Goal: Task Accomplishment & Management: Use online tool/utility

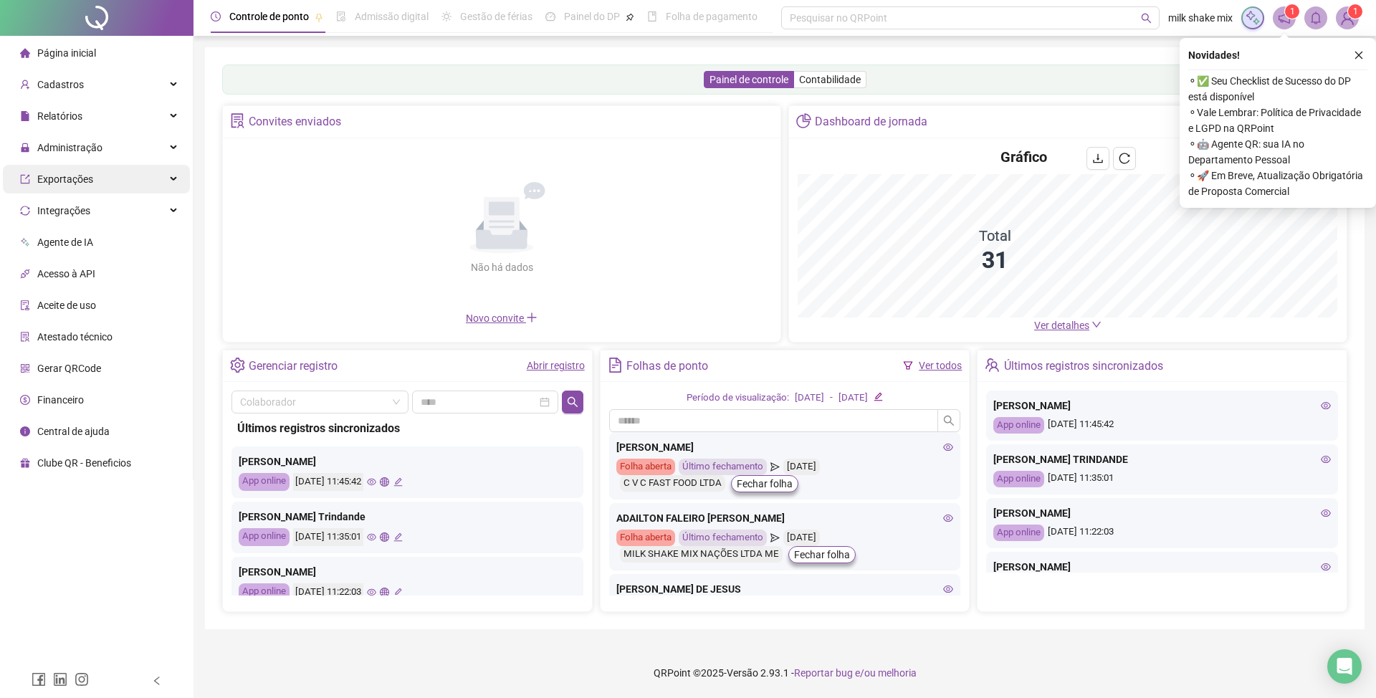
click at [72, 155] on span "Administração" at bounding box center [61, 147] width 82 height 29
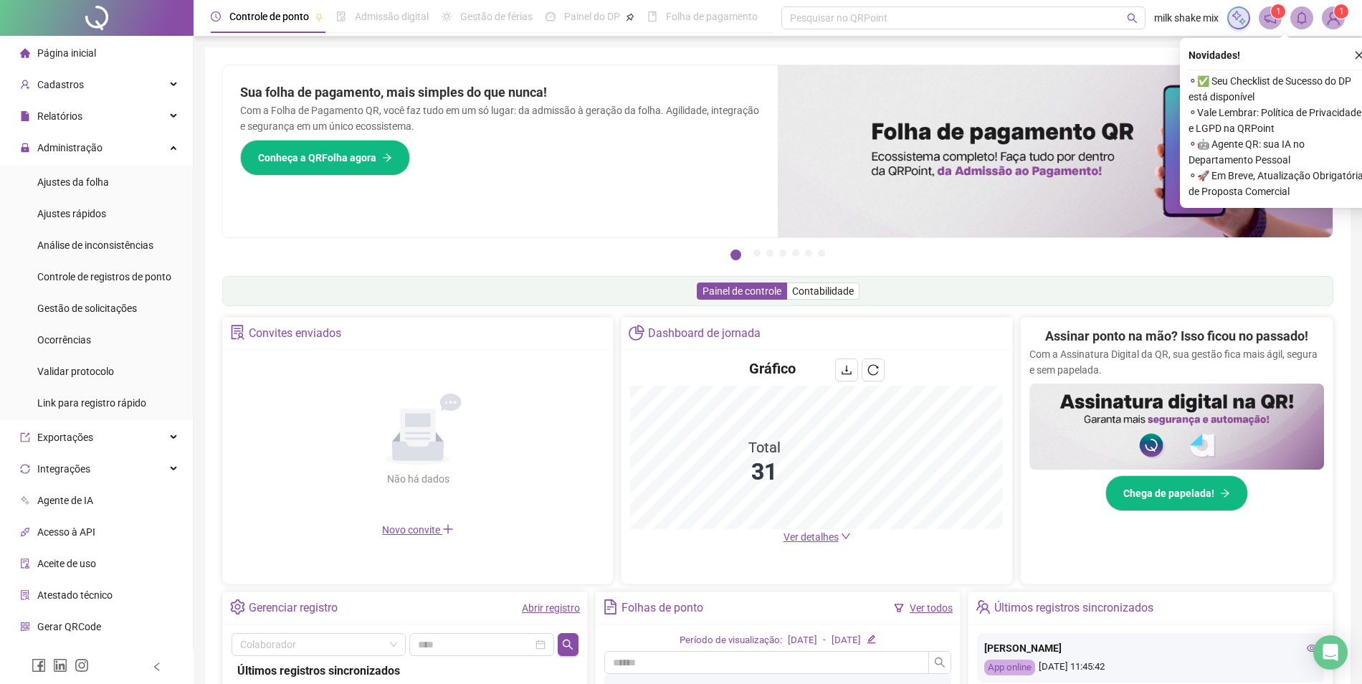
click at [107, 322] on ul "Ajustes da folha Ajustes rápidos Análise de inconsistências Controle de registr…" at bounding box center [96, 292] width 193 height 255
click at [132, 310] on span "Gestão de solicitações" at bounding box center [87, 307] width 100 height 11
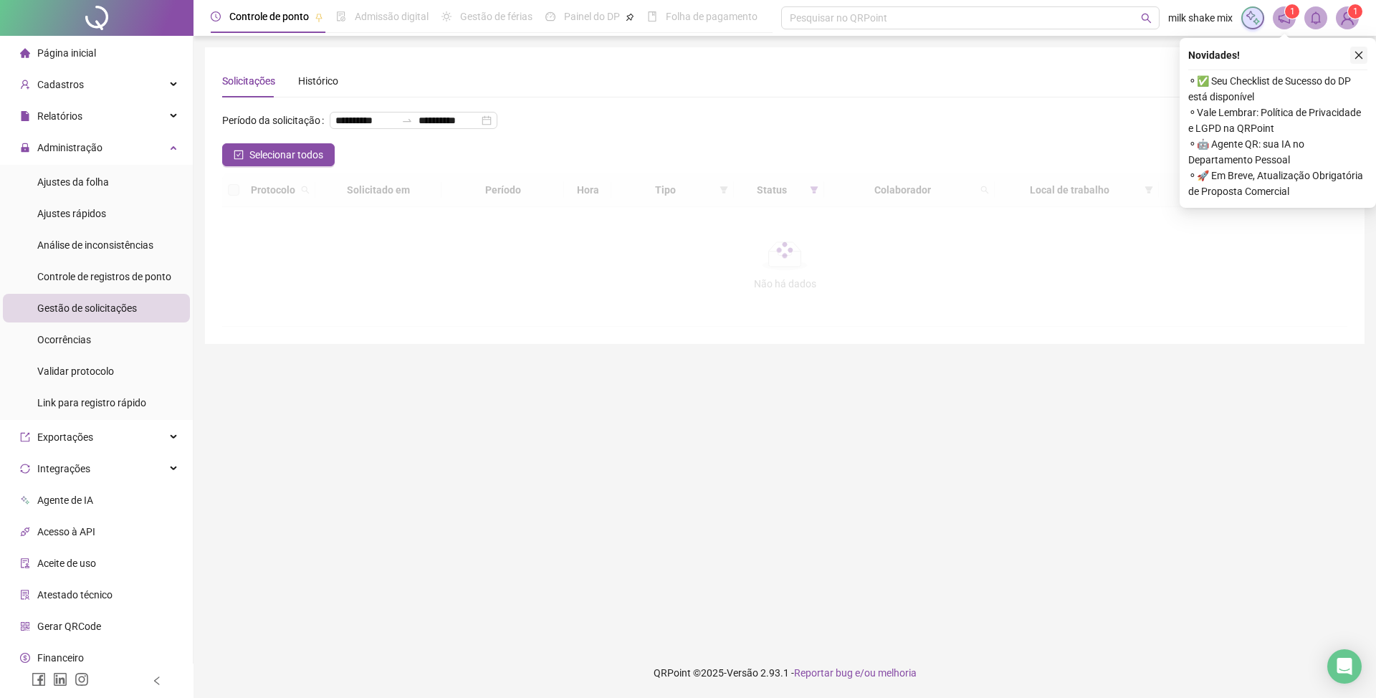
click at [1362, 59] on icon "close" at bounding box center [1359, 55] width 10 height 10
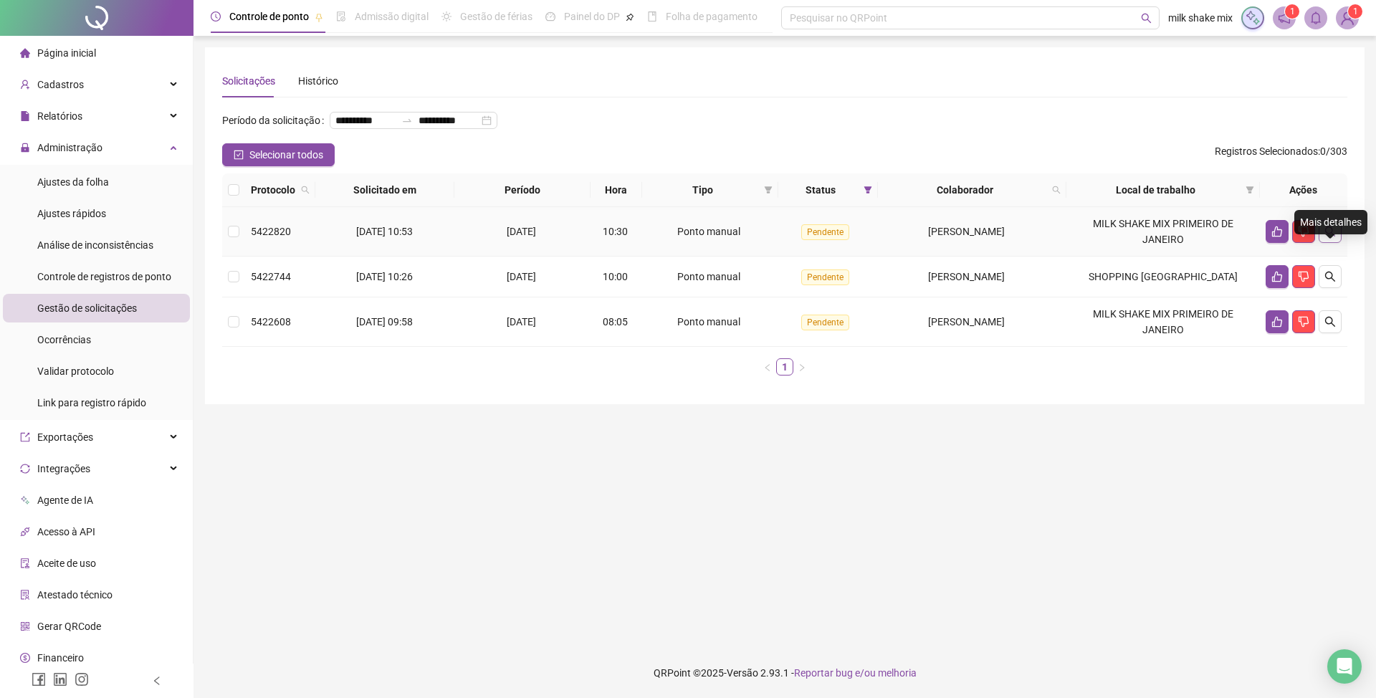
click at [1324, 237] on icon "search" at bounding box center [1329, 231] width 11 height 11
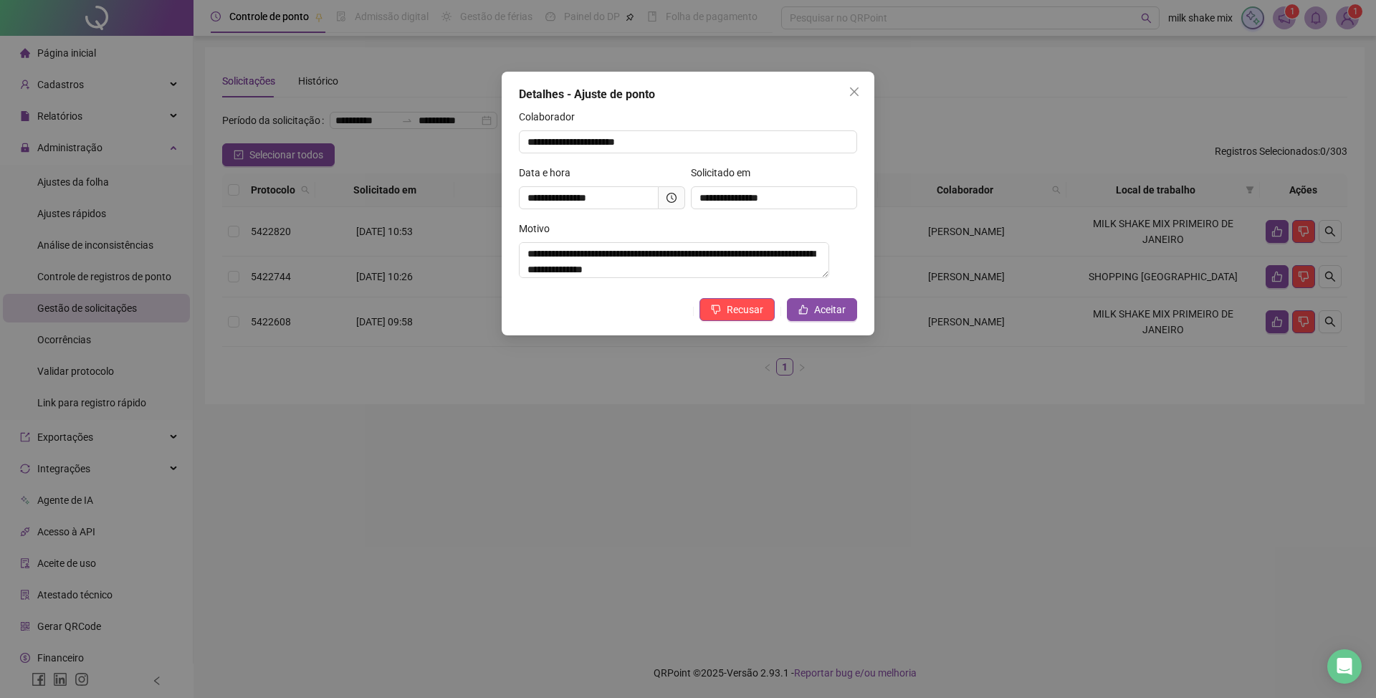
click at [818, 330] on div "**********" at bounding box center [688, 204] width 373 height 264
click at [826, 304] on button "Aceitar" at bounding box center [822, 309] width 70 height 23
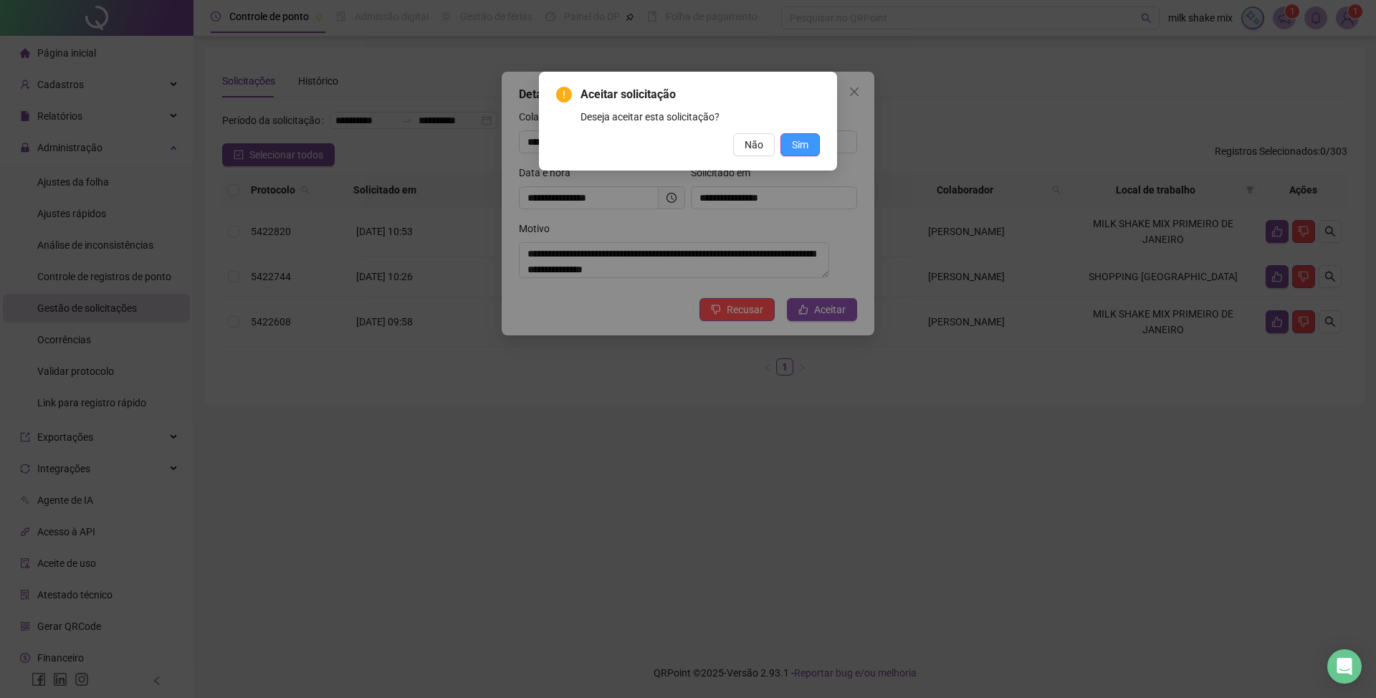
click at [807, 156] on button "Sim" at bounding box center [799, 144] width 39 height 23
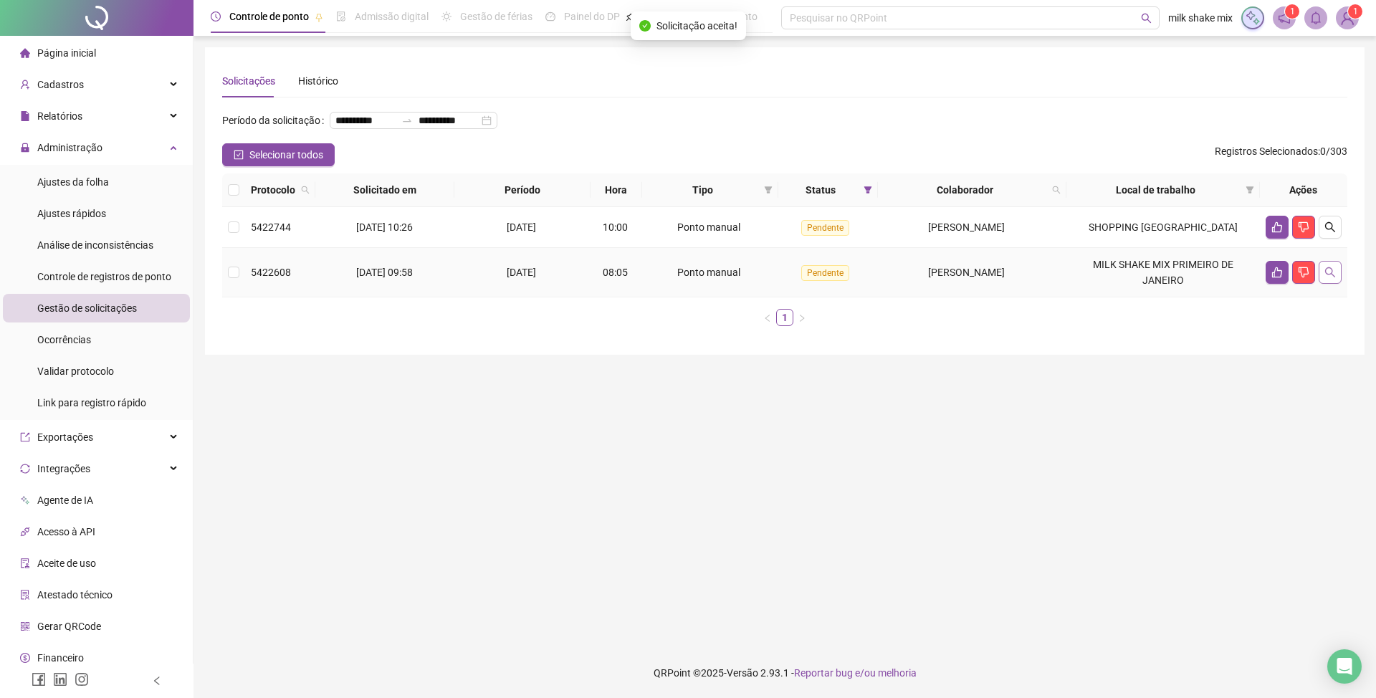
click at [1332, 277] on icon "search" at bounding box center [1330, 272] width 10 height 10
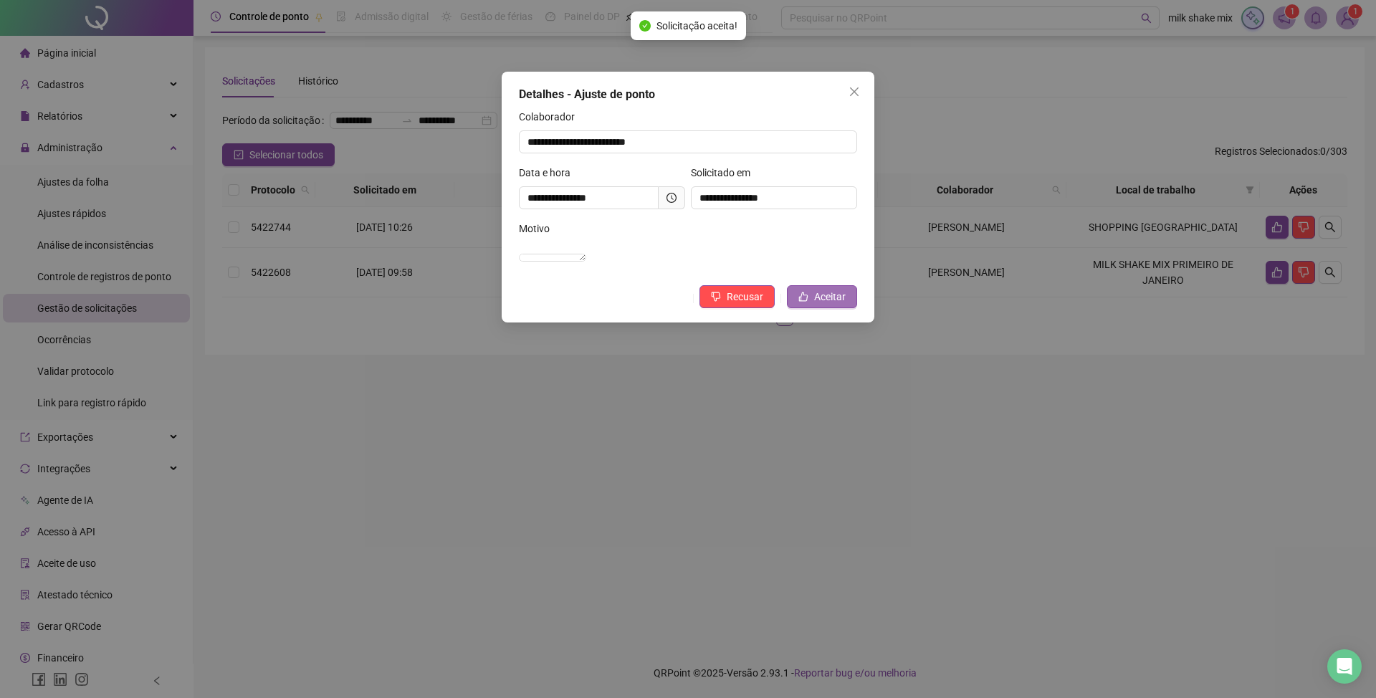
click at [835, 305] on span "Aceitar" at bounding box center [830, 297] width 32 height 16
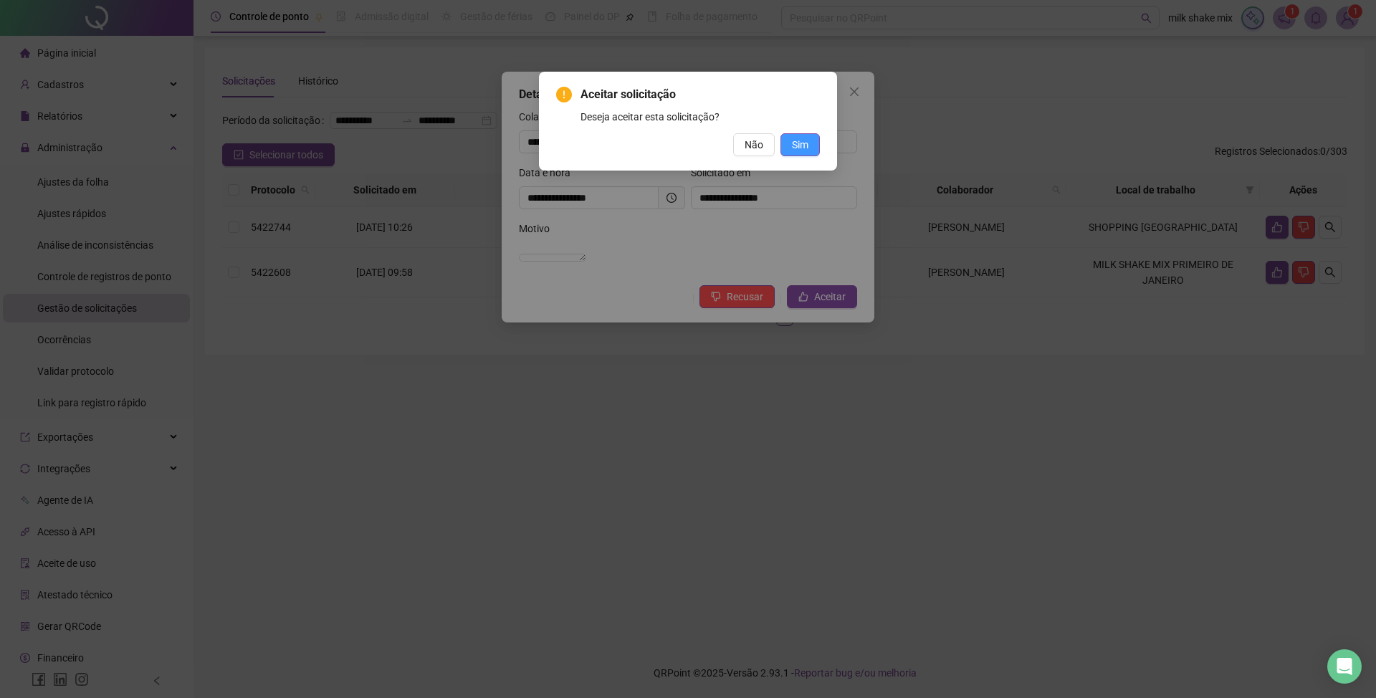
click at [803, 142] on span "Sim" at bounding box center [800, 145] width 16 height 16
click at [787, 156] on div "Aceitar solicitação Deseja aceitar esta solicitação? Não Sim" at bounding box center [688, 121] width 298 height 99
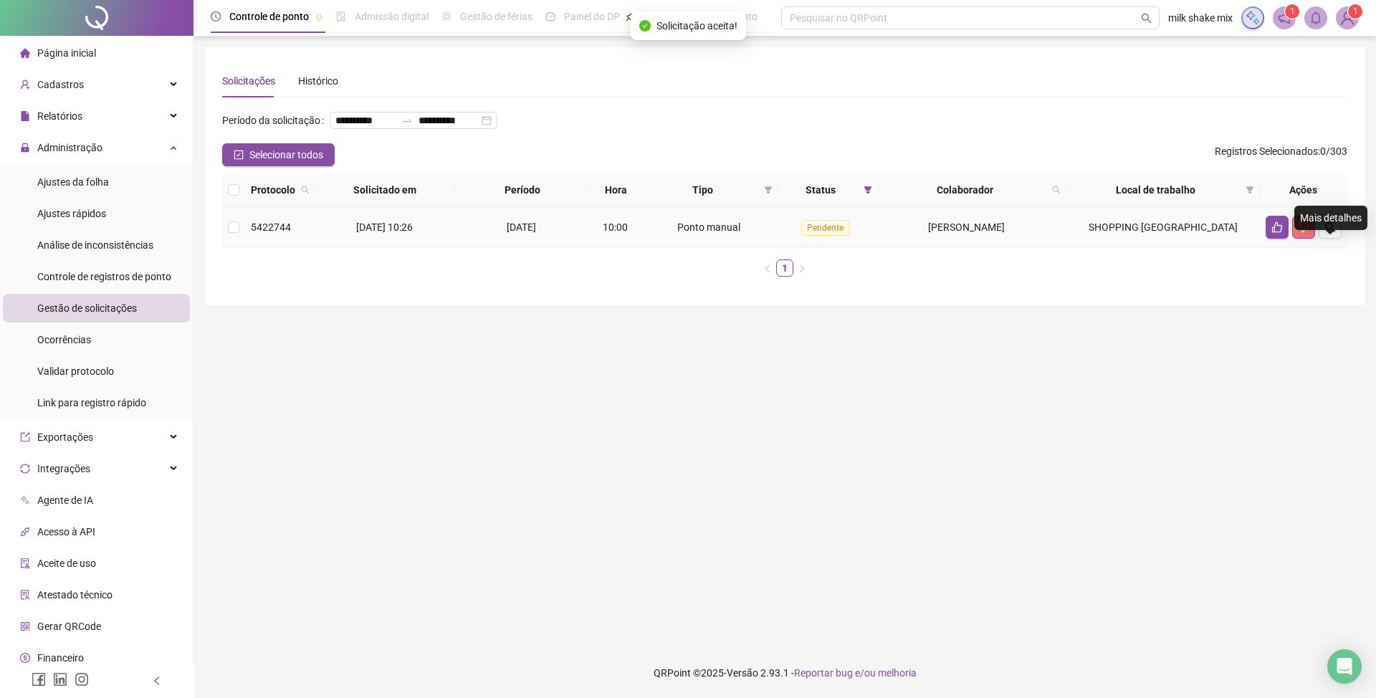
click at [1314, 239] on button "button" at bounding box center [1303, 227] width 23 height 23
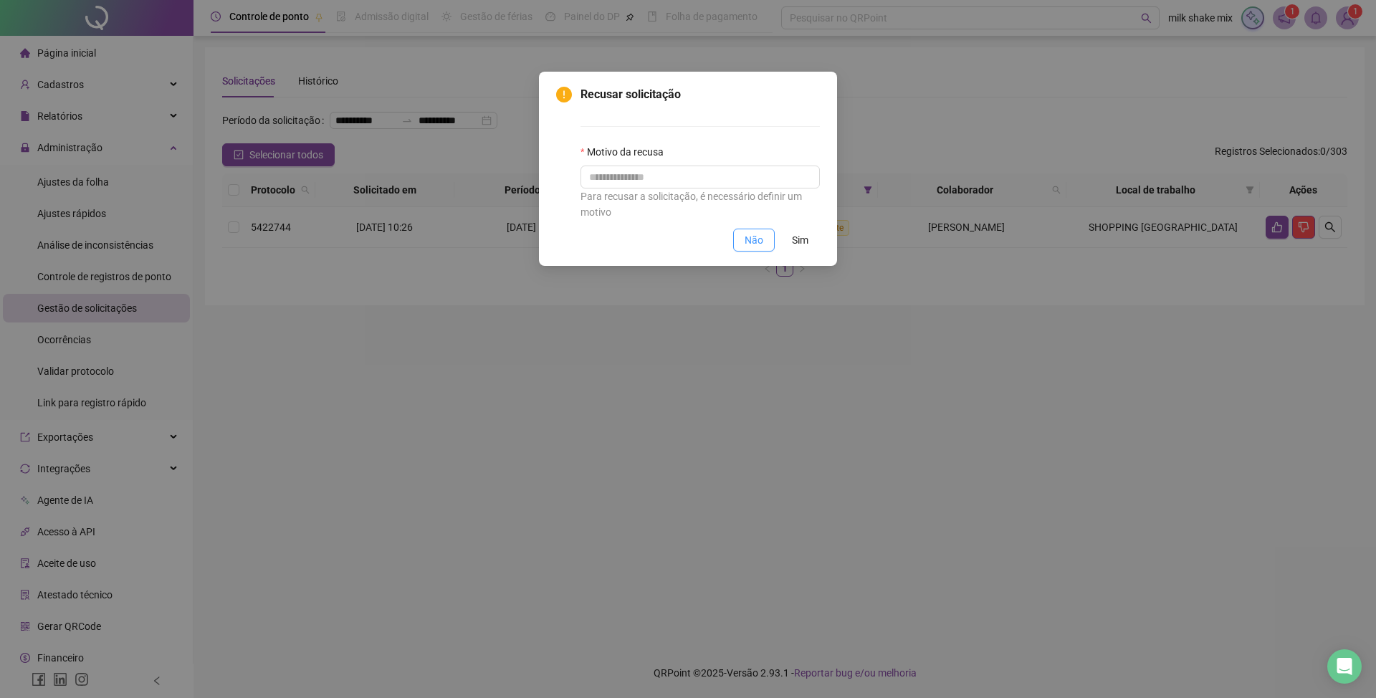
click at [748, 248] on span "Não" at bounding box center [754, 240] width 19 height 16
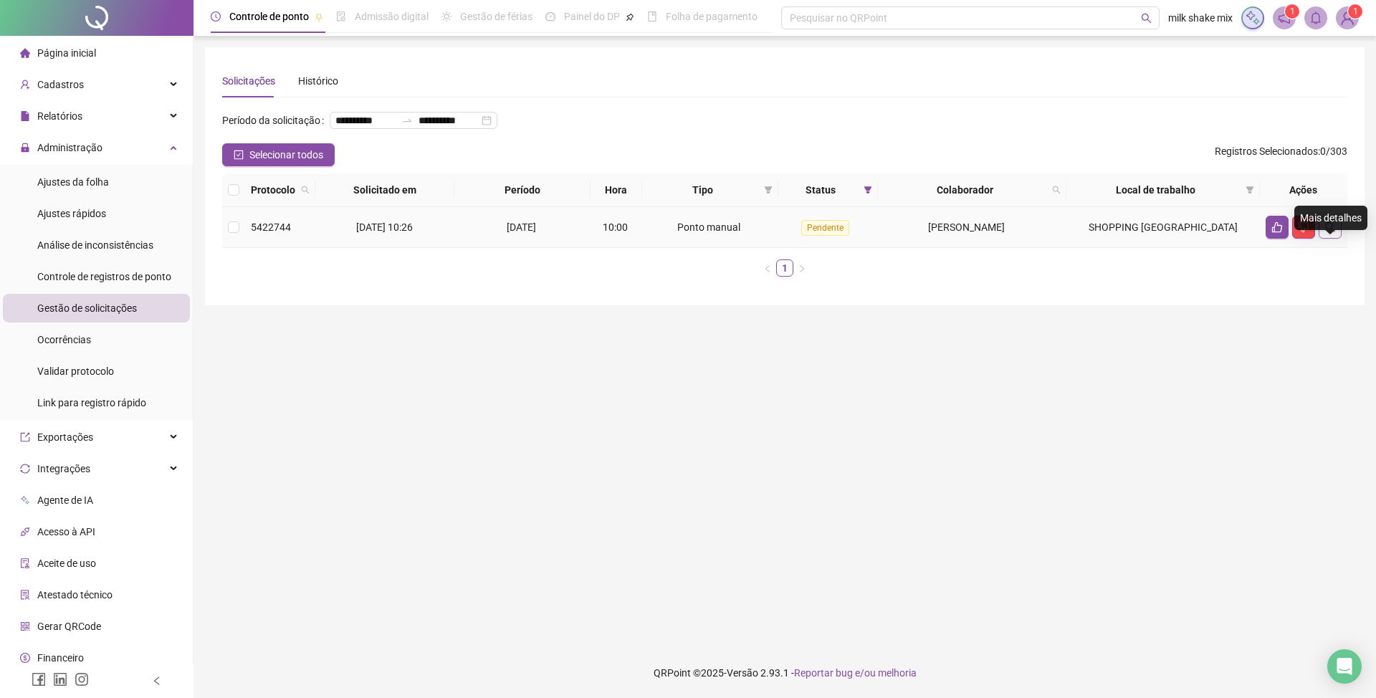
click at [1324, 233] on icon "search" at bounding box center [1329, 226] width 11 height 11
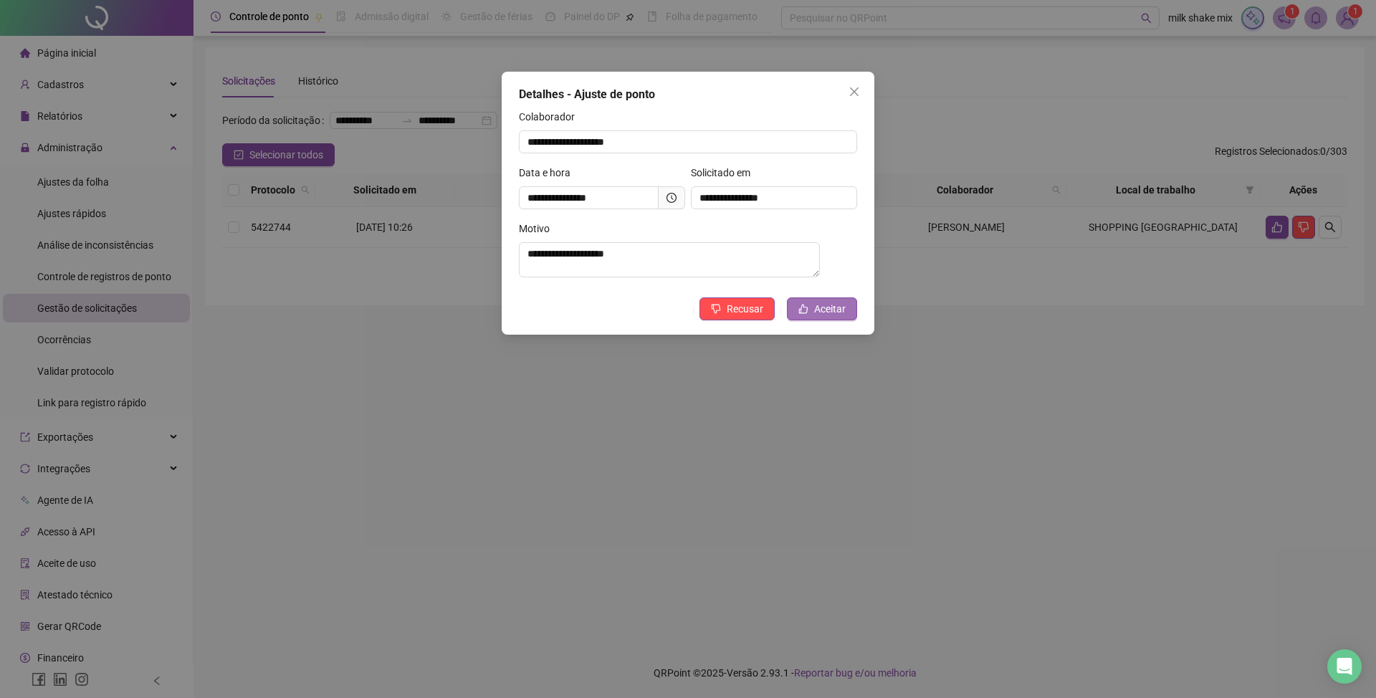
click at [844, 305] on button "Aceitar" at bounding box center [822, 308] width 70 height 23
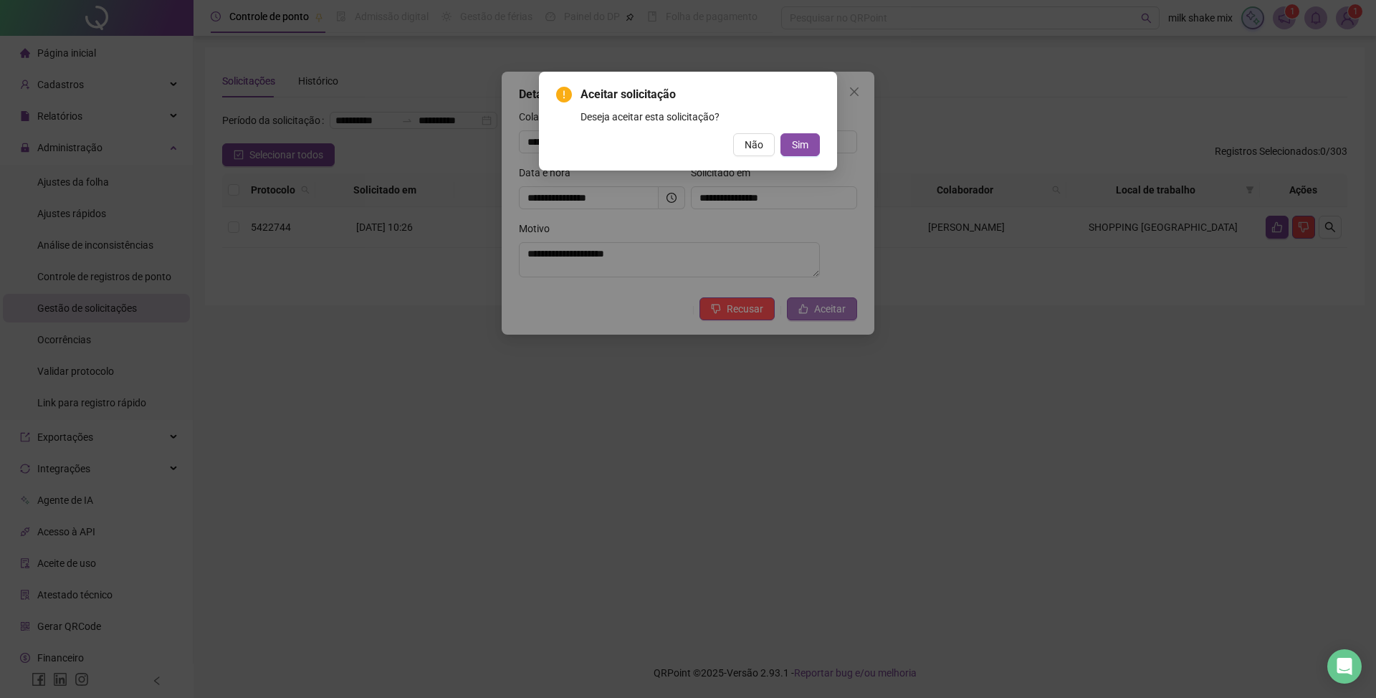
click at [818, 321] on div "Aceitar solicitação Deseja aceitar esta solicitação? Não Sim" at bounding box center [688, 349] width 1376 height 698
click at [804, 144] on span "Sim" at bounding box center [800, 145] width 16 height 16
click at [808, 140] on div "Aceitar solicitação Deseja aceitar esta solicitação? Não Sim" at bounding box center [688, 349] width 1376 height 698
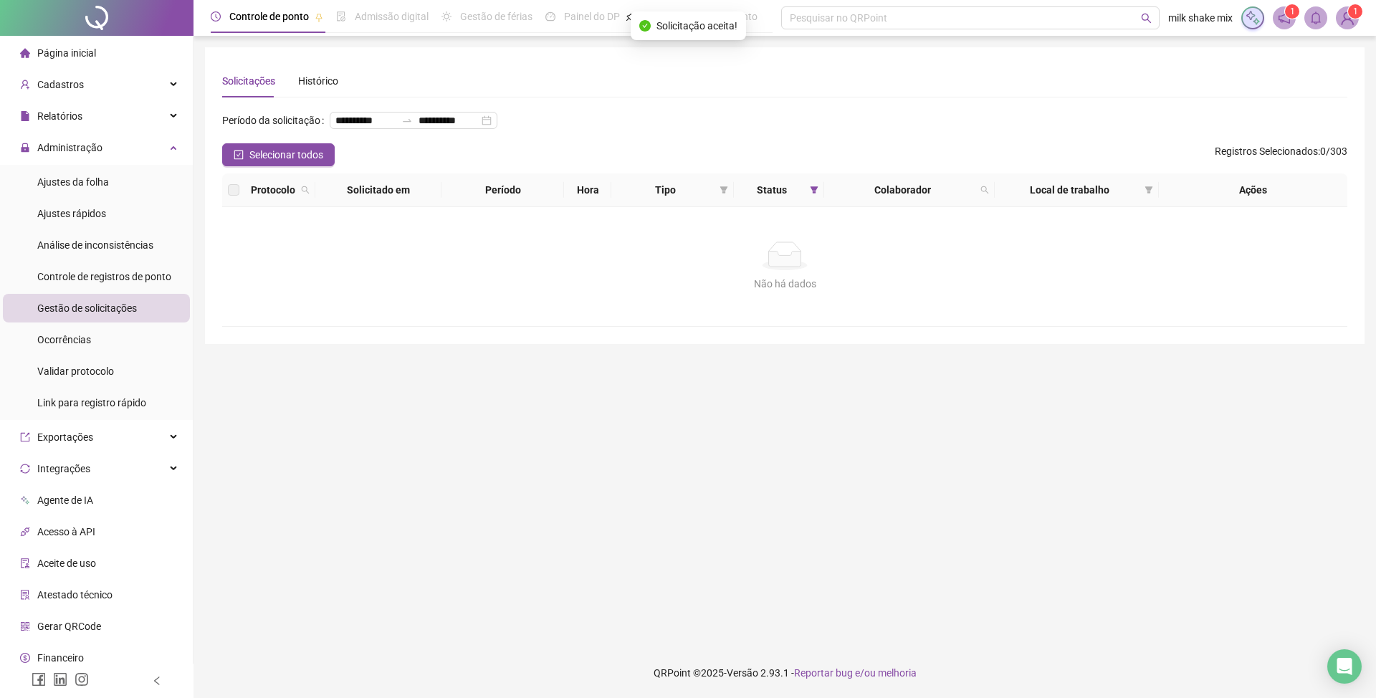
click at [130, 198] on ul "Ajustes da folha Ajustes rápidos Análise de inconsistências Controle de registr…" at bounding box center [96, 292] width 193 height 255
click at [136, 191] on li "Ajustes da folha" at bounding box center [96, 182] width 187 height 29
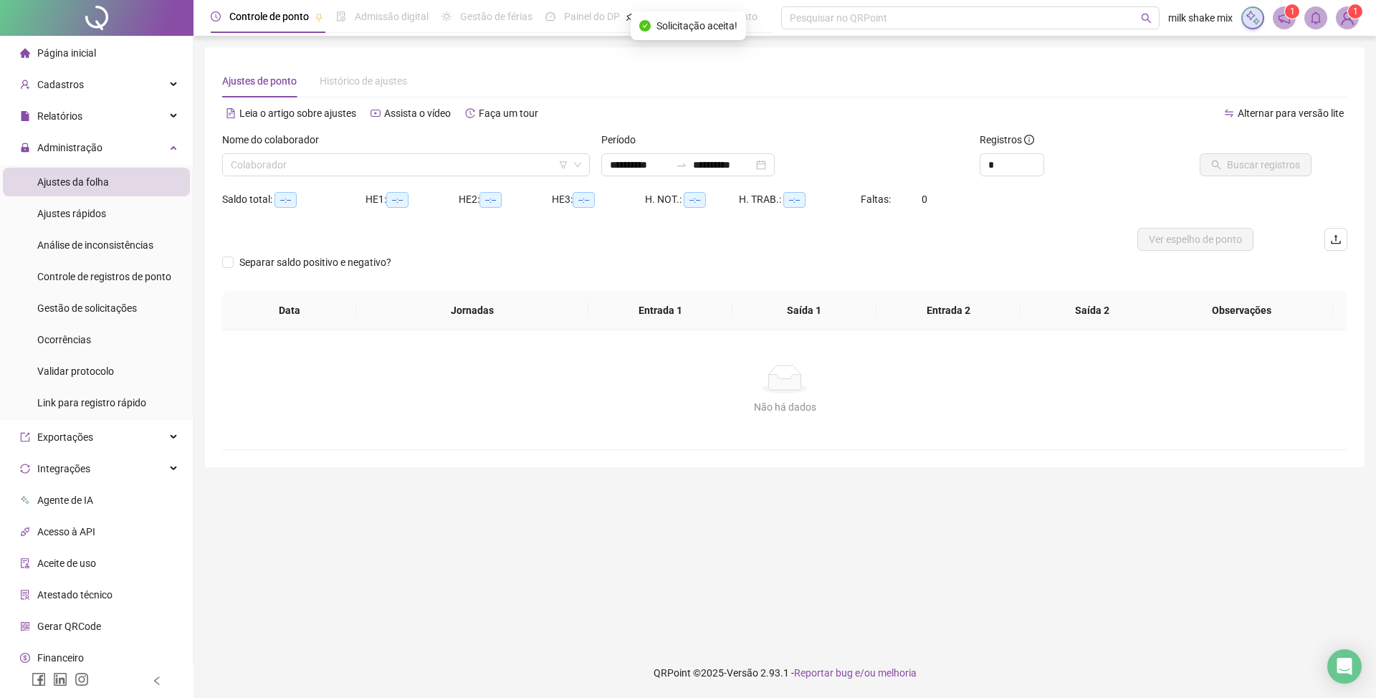
type input "**********"
click at [489, 166] on input "search" at bounding box center [400, 164] width 338 height 21
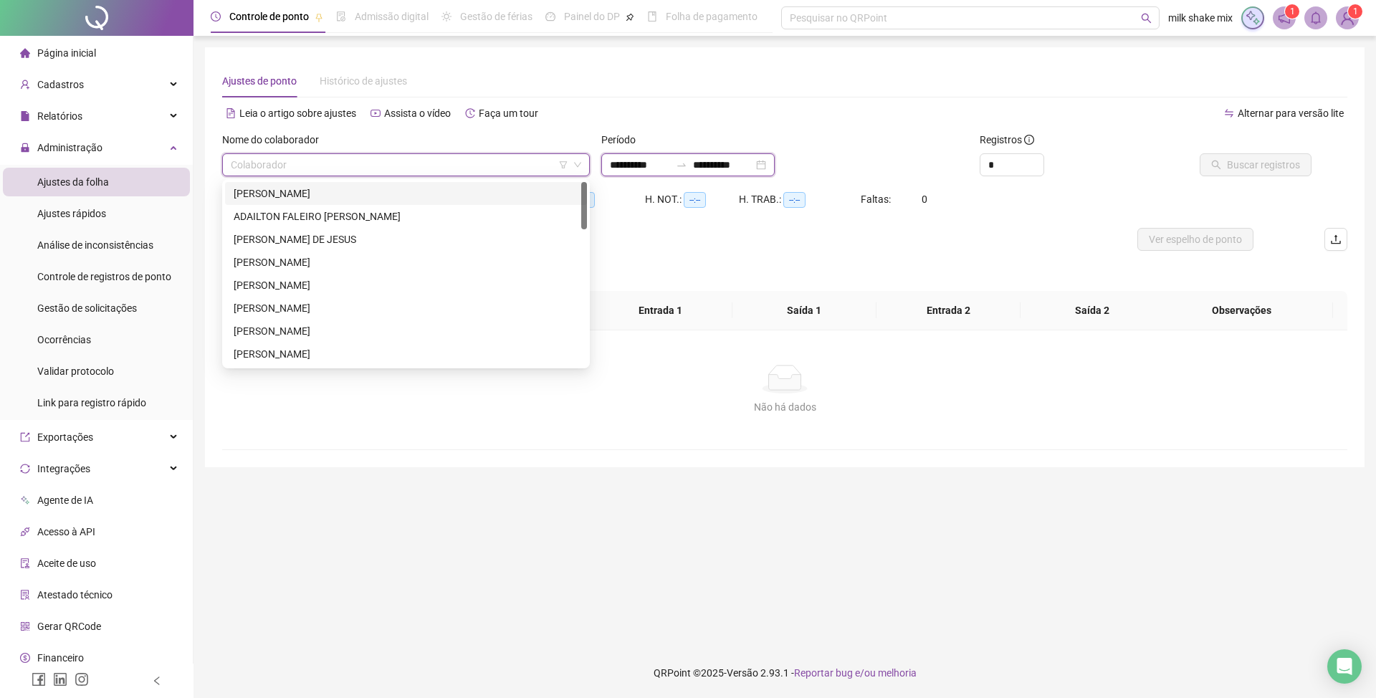
click at [641, 172] on input "**********" at bounding box center [640, 165] width 60 height 16
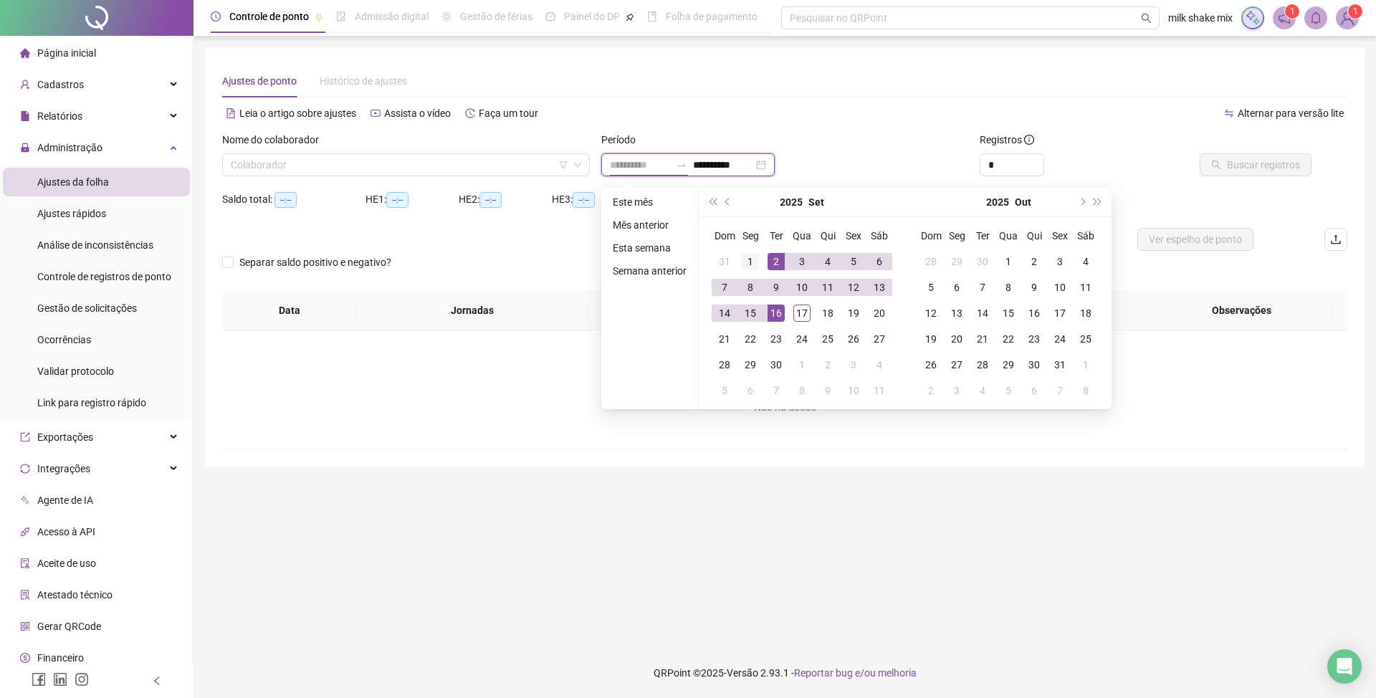
type input "**********"
click at [758, 259] on td "1" at bounding box center [750, 262] width 26 height 26
type input "**********"
click at [803, 322] on td "17" at bounding box center [802, 313] width 26 height 26
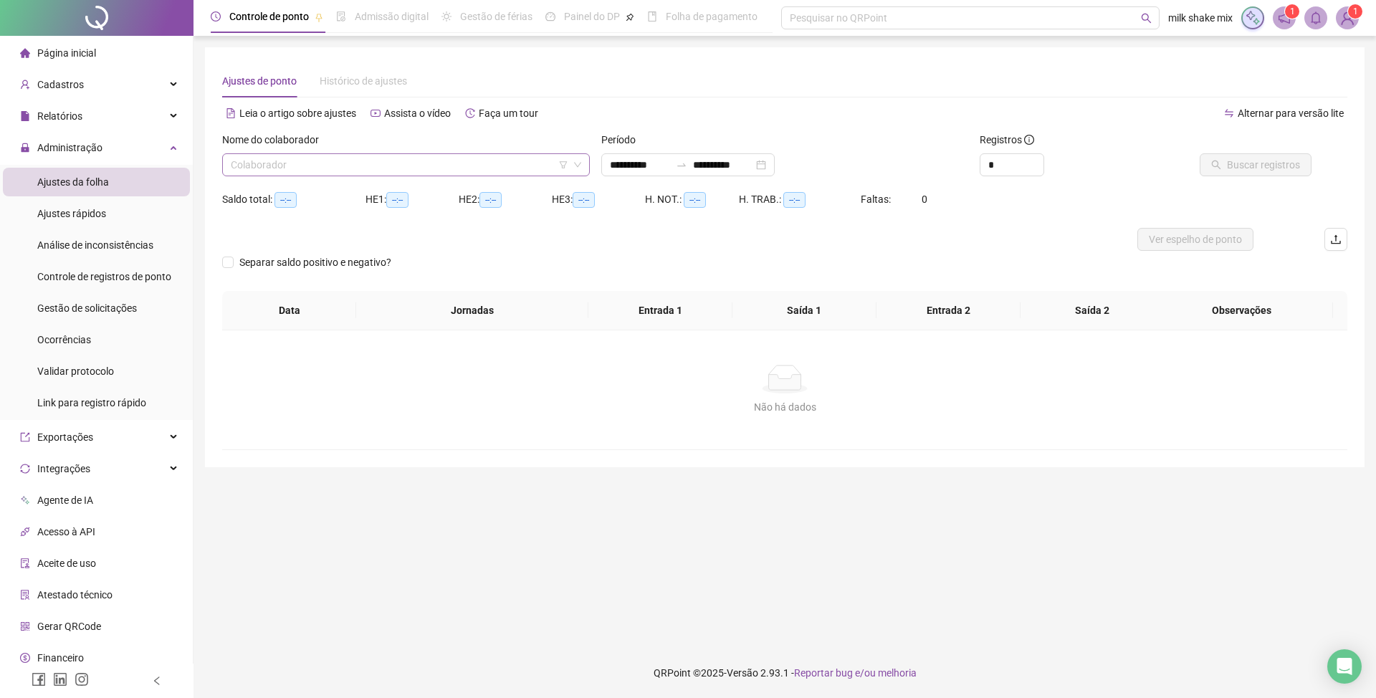
click at [424, 158] on input "search" at bounding box center [400, 164] width 338 height 21
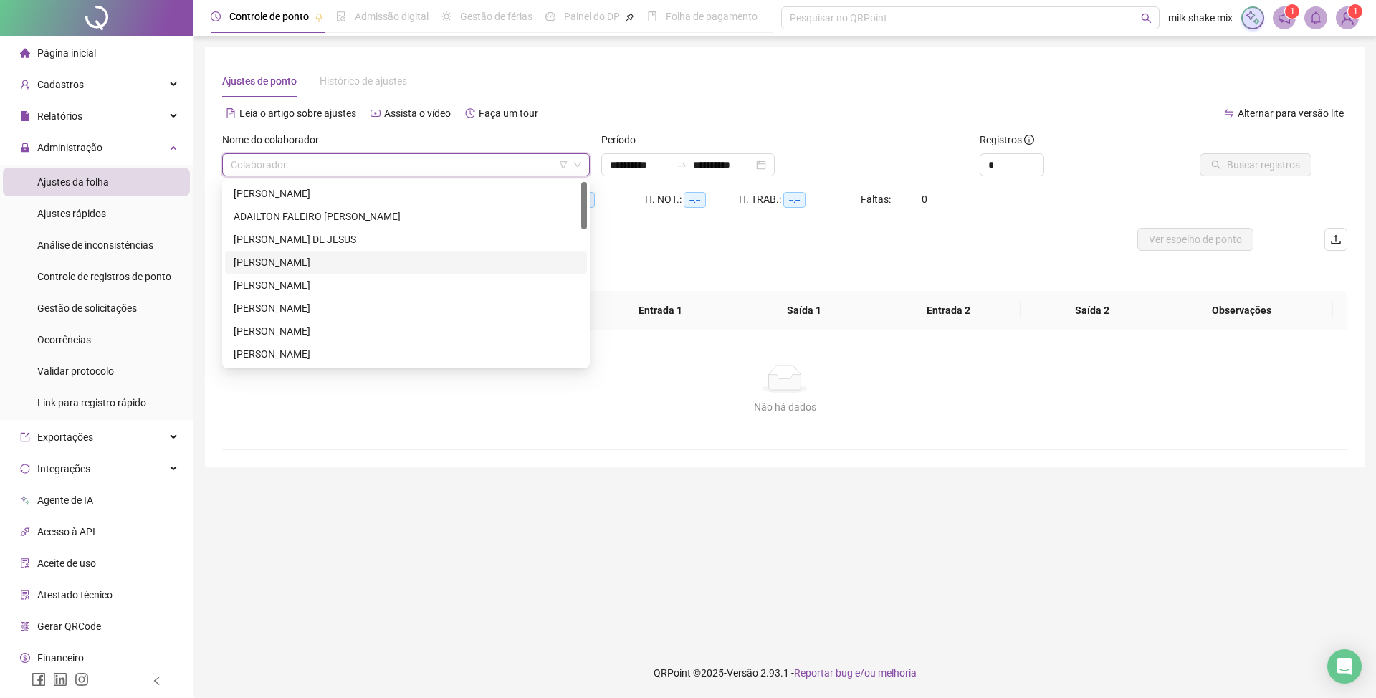
click at [307, 271] on div "ANA CARLA NOGUEIRA DE SOUSA" at bounding box center [406, 262] width 362 height 23
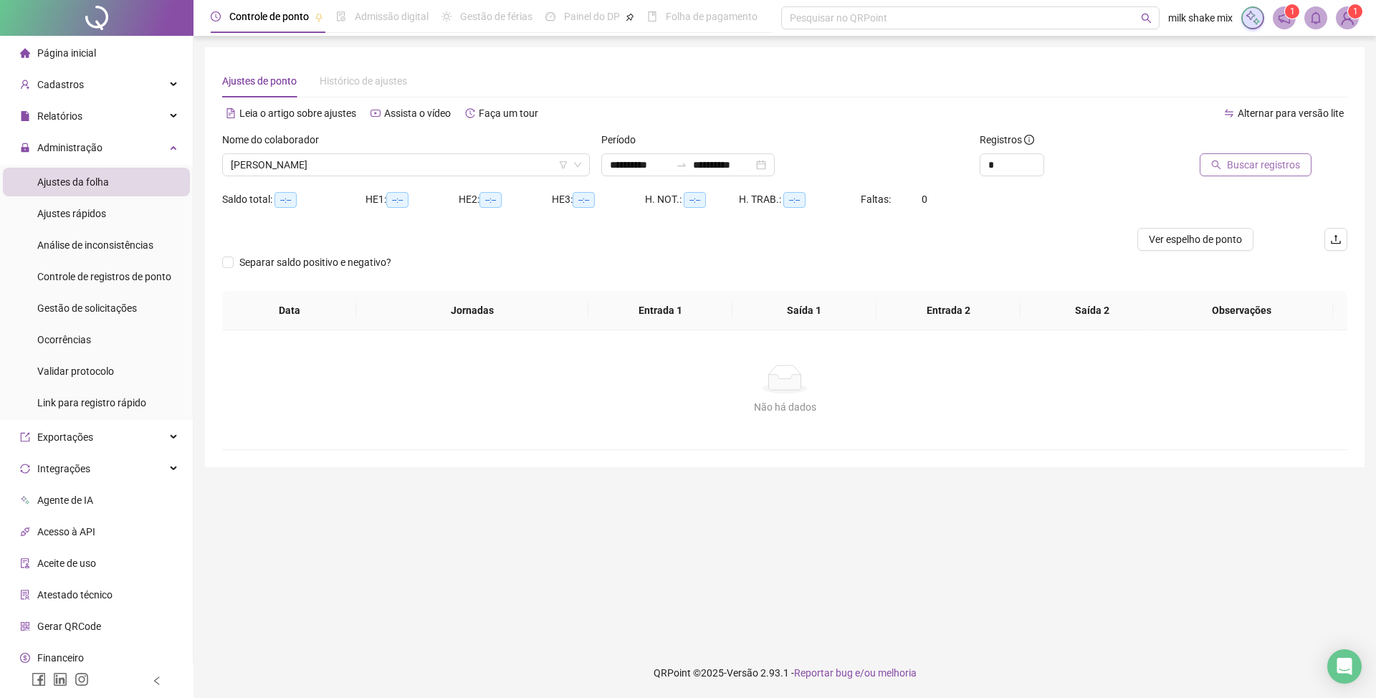
click at [1233, 175] on button "Buscar registros" at bounding box center [1256, 164] width 112 height 23
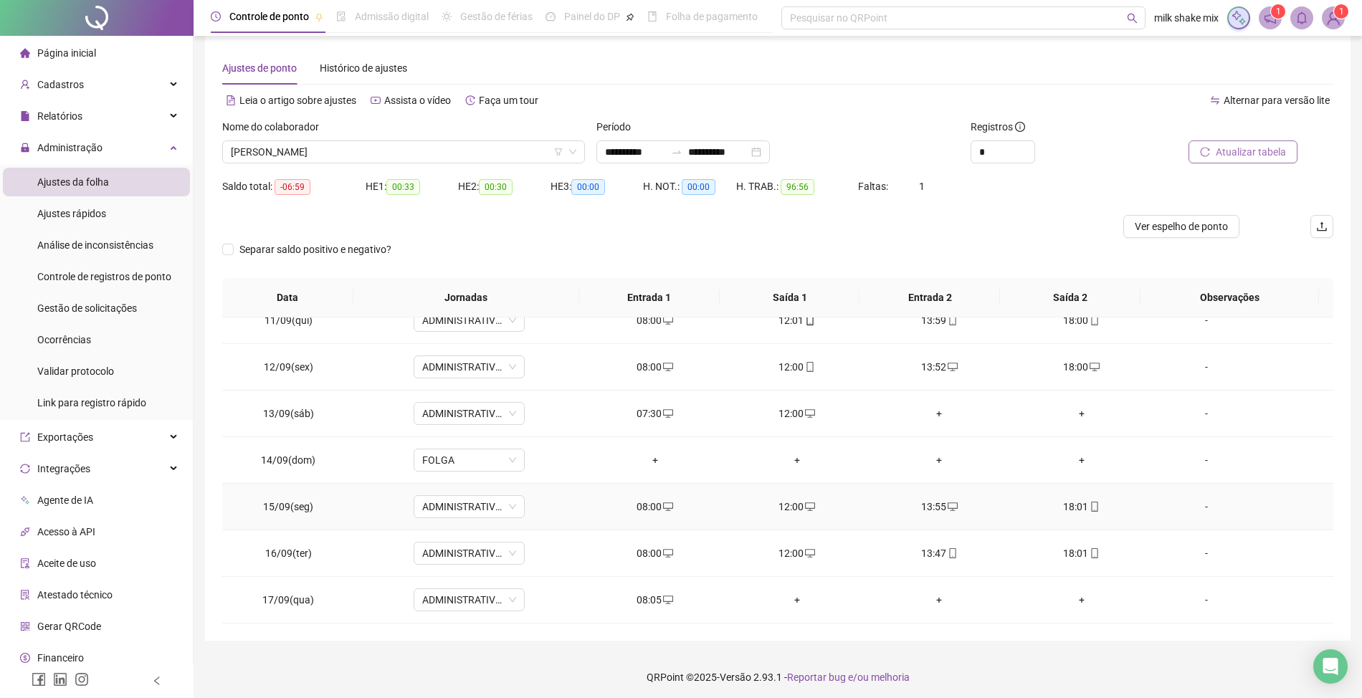
scroll to position [17, 0]
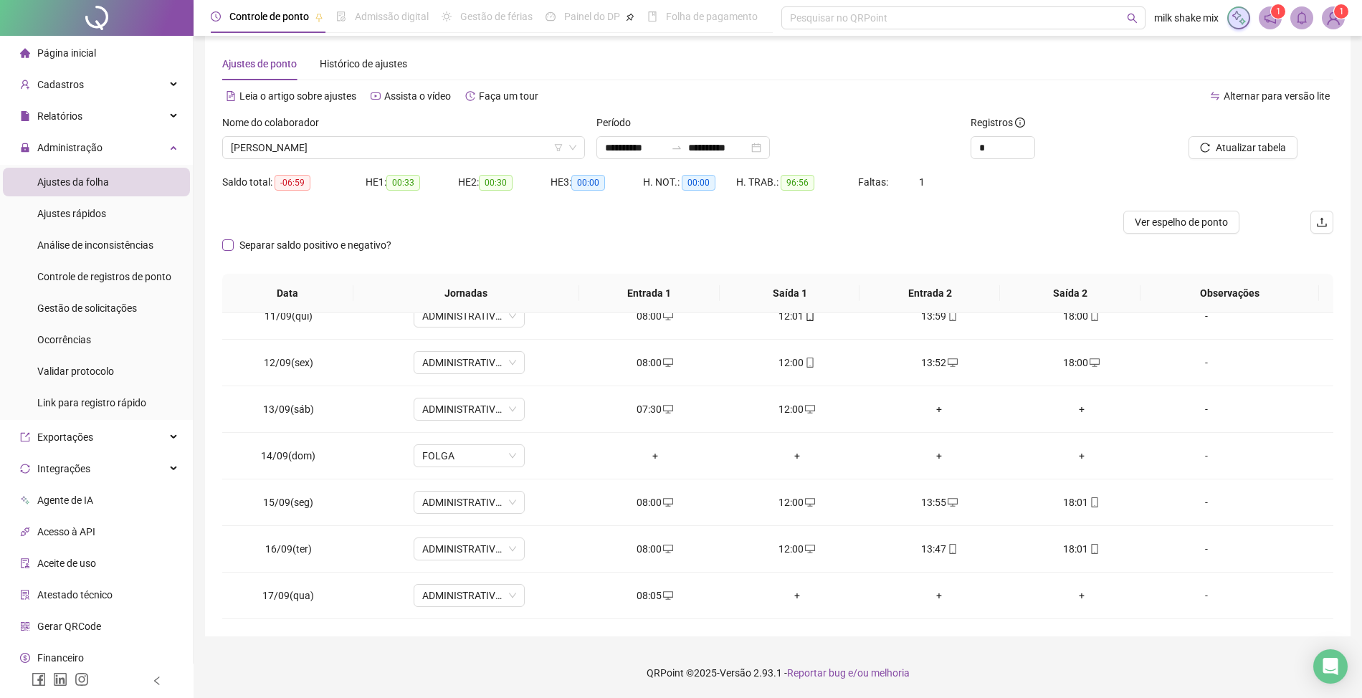
click at [253, 245] on span "Separar saldo positivo e negativo?" at bounding box center [315, 245] width 163 height 16
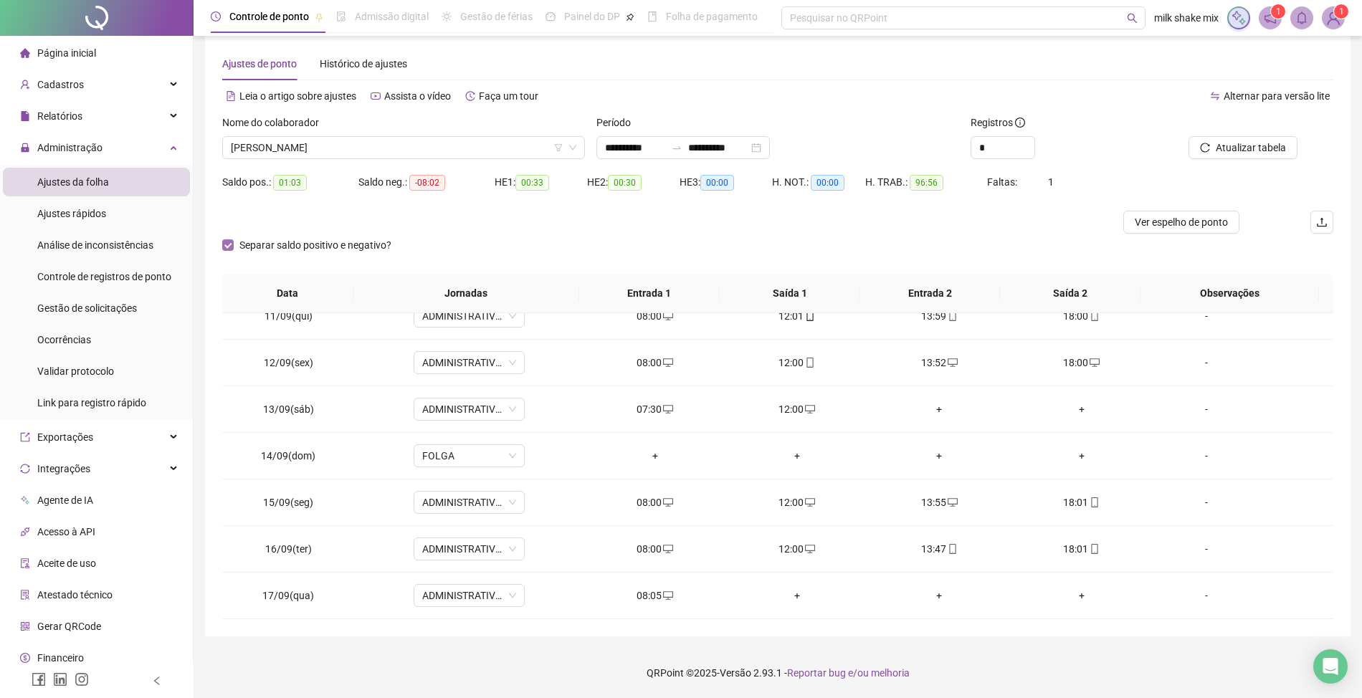
click at [250, 245] on span "Separar saldo positivo e negativo?" at bounding box center [315, 245] width 163 height 16
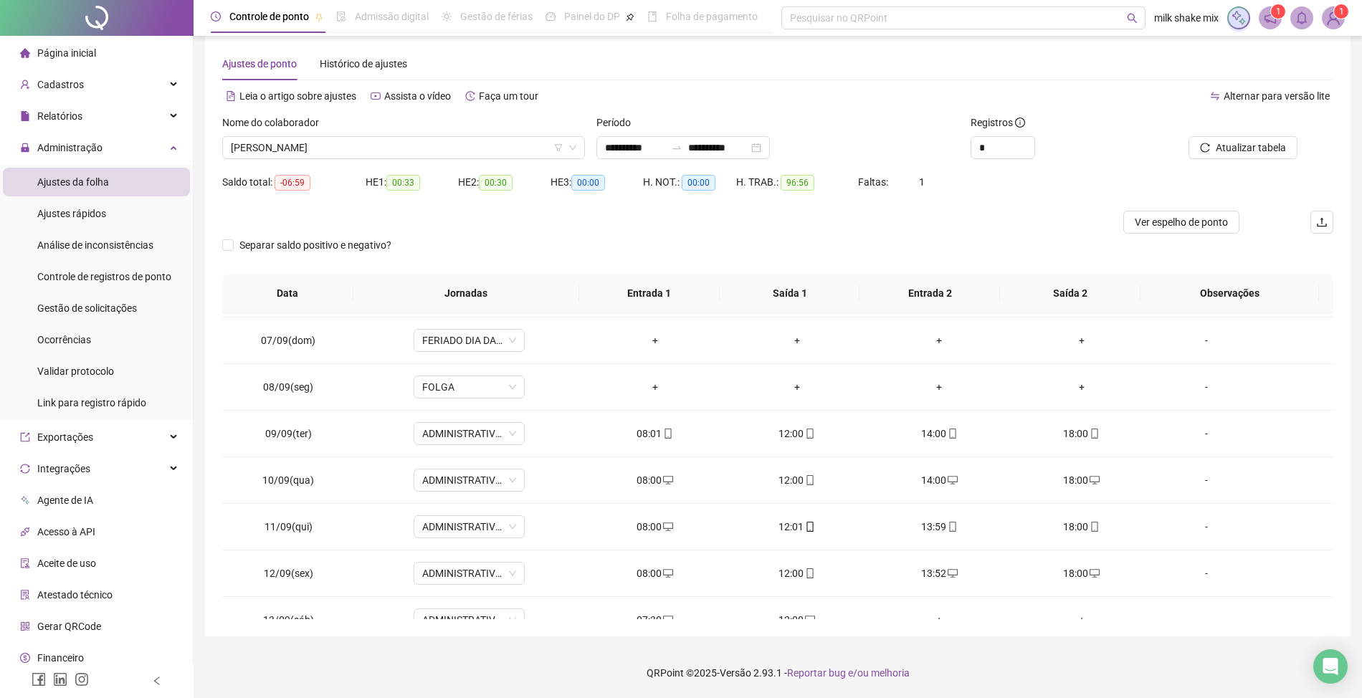
scroll to position [222, 0]
